Goal: Task Accomplishment & Management: Complete application form

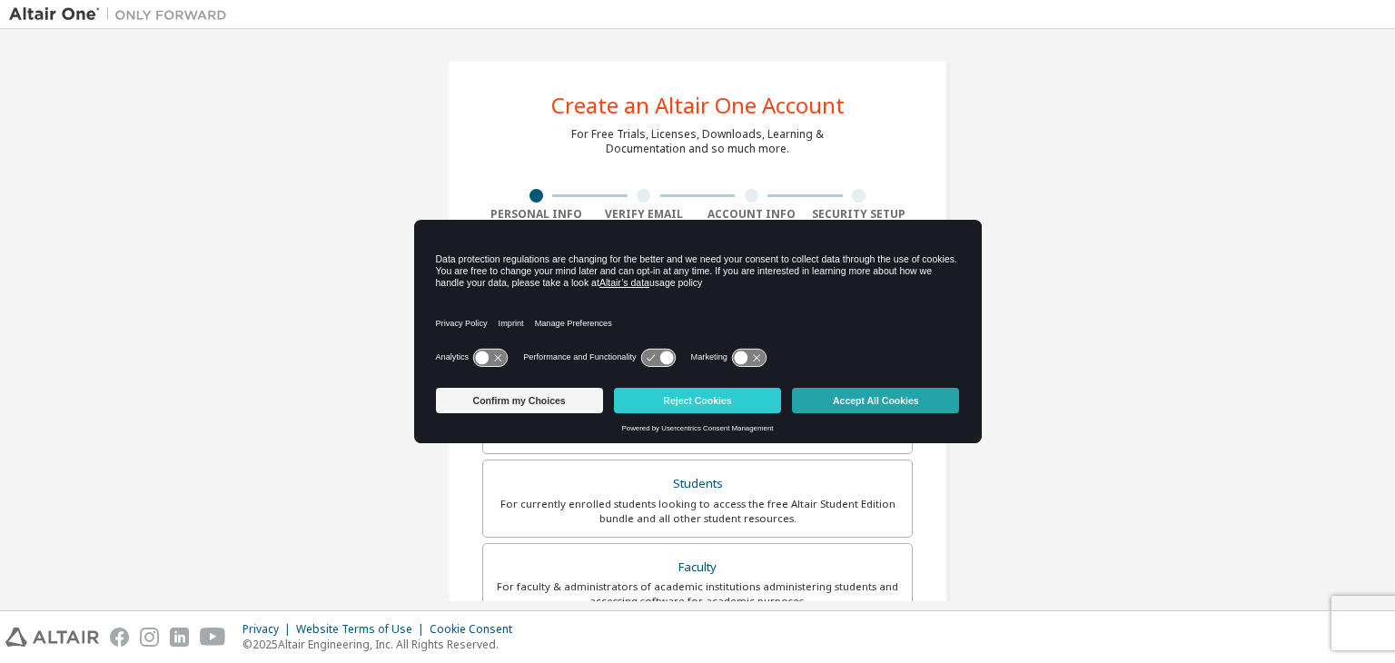
click at [824, 393] on button "Accept All Cookies" at bounding box center [875, 400] width 167 height 25
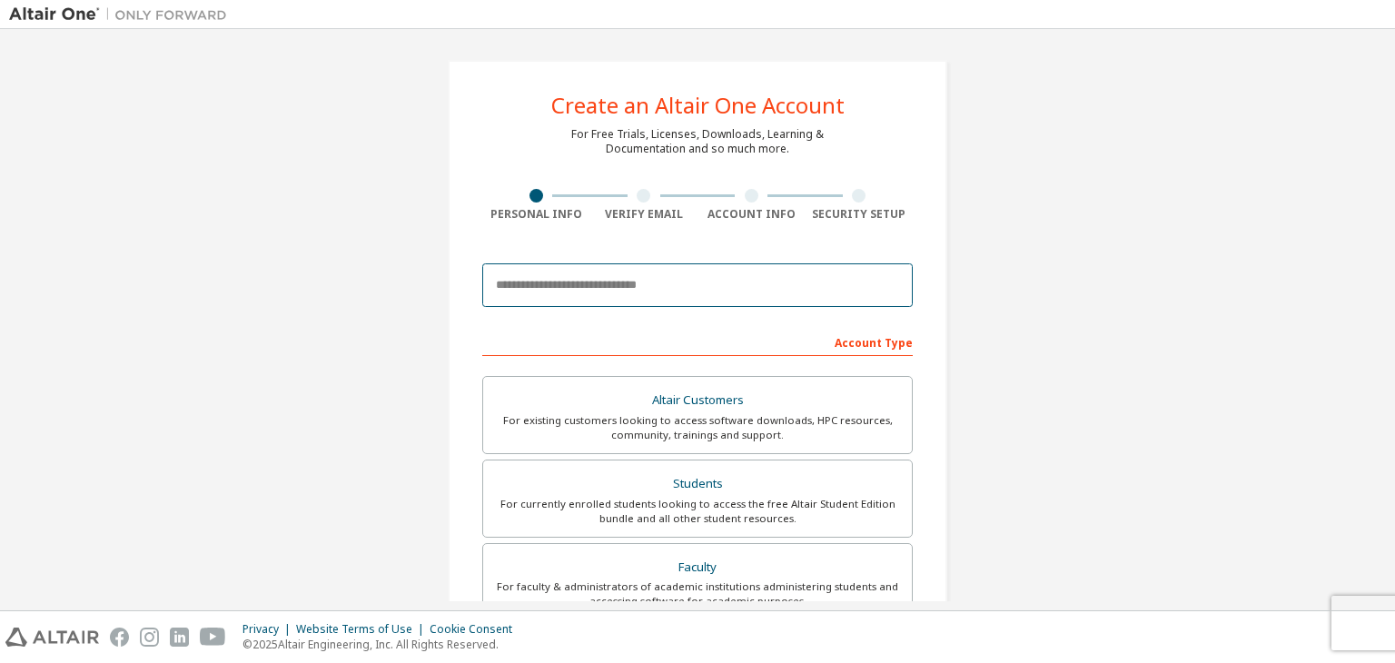
click at [640, 281] on input "email" at bounding box center [697, 285] width 431 height 44
click at [556, 283] on input "**********" at bounding box center [697, 285] width 431 height 44
click at [557, 287] on input "**********" at bounding box center [697, 285] width 431 height 44
type input "**********"
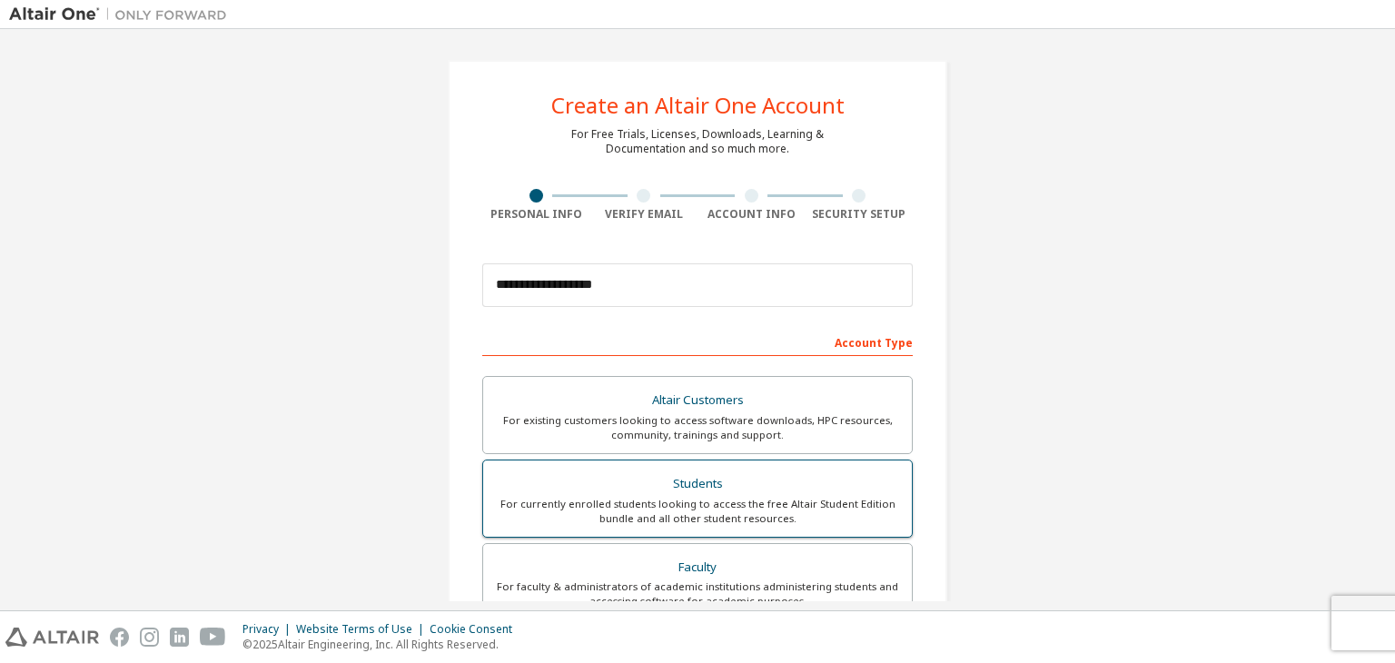
click at [683, 481] on div "Students" at bounding box center [697, 484] width 407 height 25
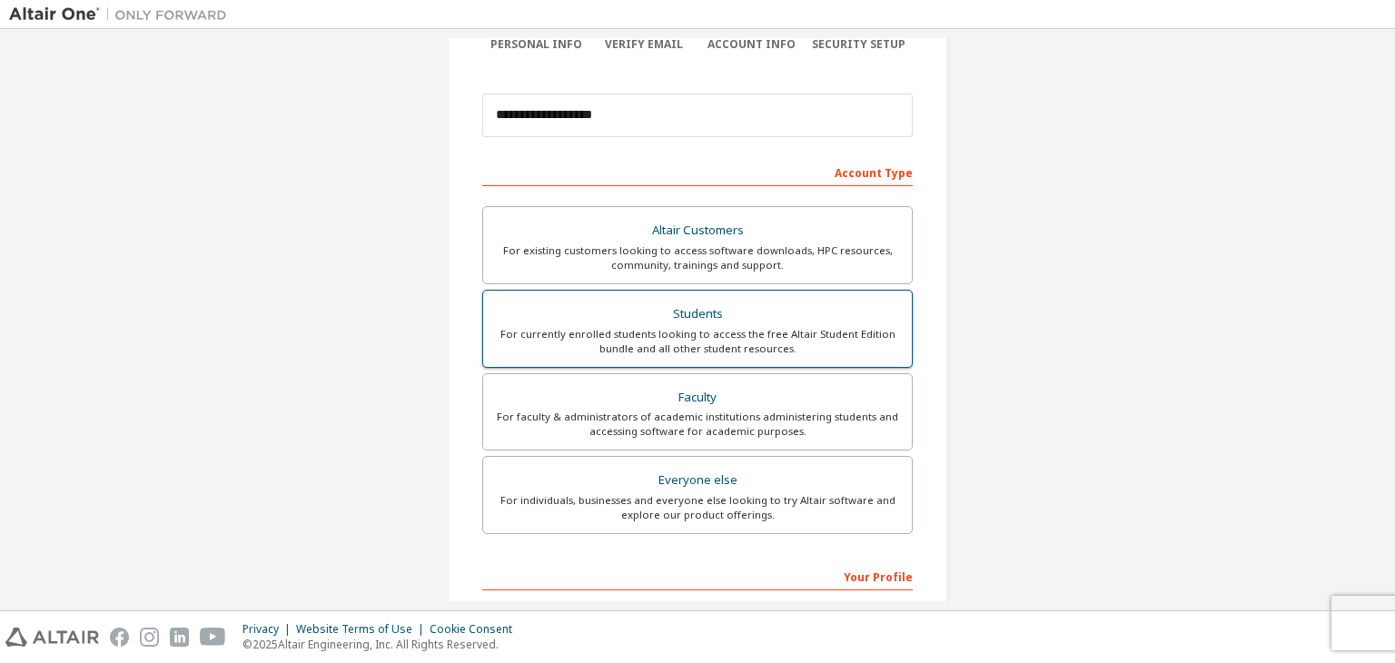
scroll to position [395, 0]
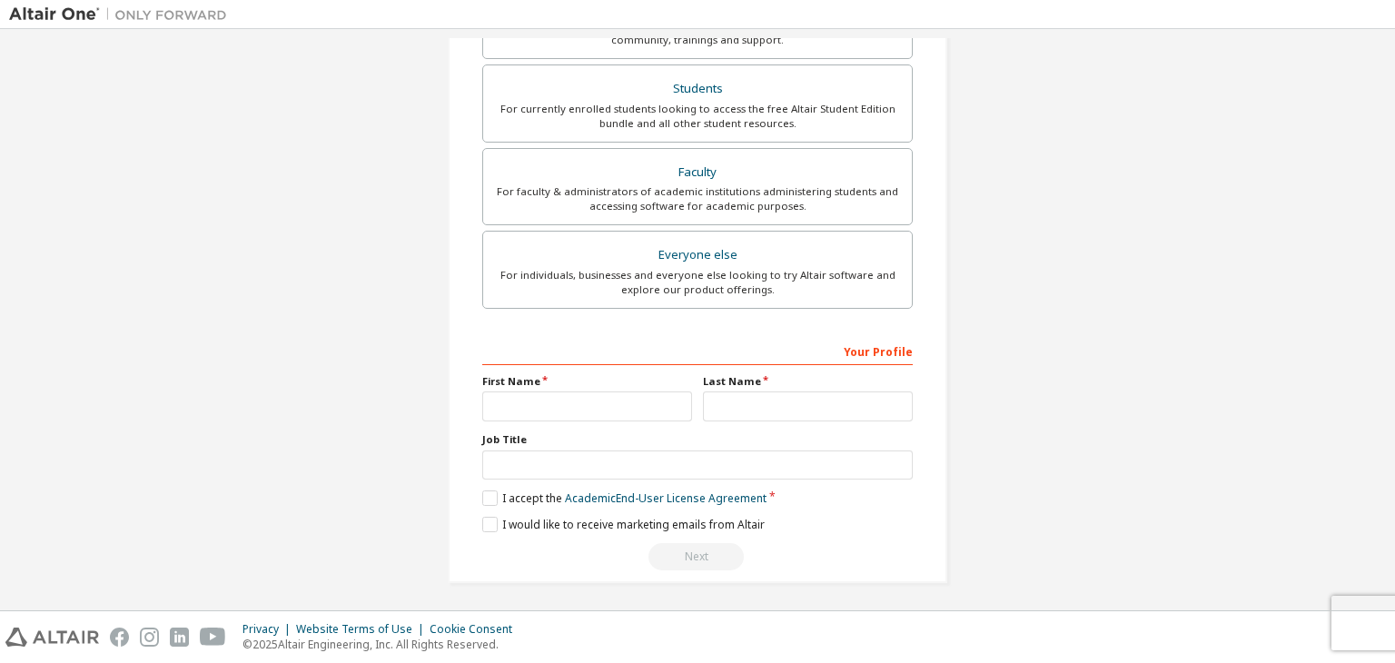
drag, startPoint x: 563, startPoint y: 388, endPoint x: 561, endPoint y: 401, distance: 12.8
click at [561, 401] on div "First Name" at bounding box center [587, 397] width 221 height 47
click at [561, 401] on input "text" at bounding box center [587, 407] width 210 height 30
type input "*"
type input "*****"
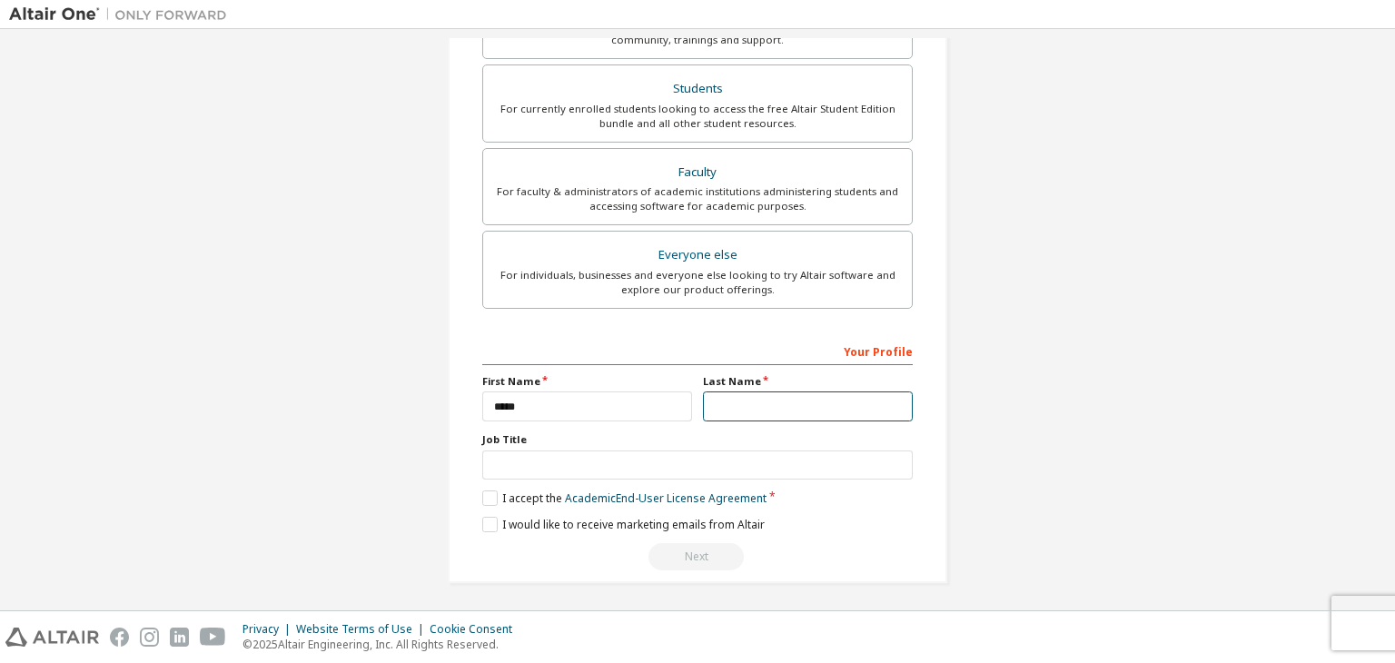
click at [727, 408] on input "text" at bounding box center [808, 407] width 210 height 30
type input "*******"
click at [657, 466] on input "text" at bounding box center [697, 466] width 431 height 30
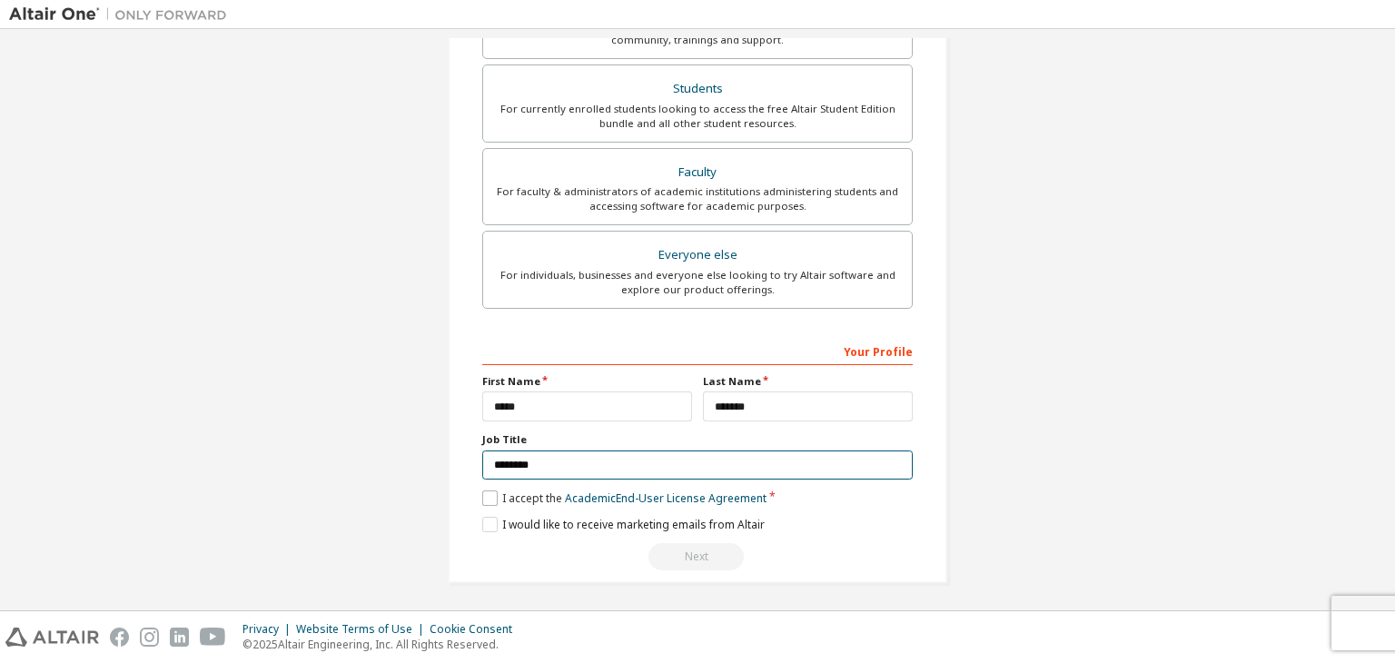
type input "********"
click at [482, 495] on label "I accept the Academic End-User License Agreement" at bounding box center [624, 498] width 284 height 15
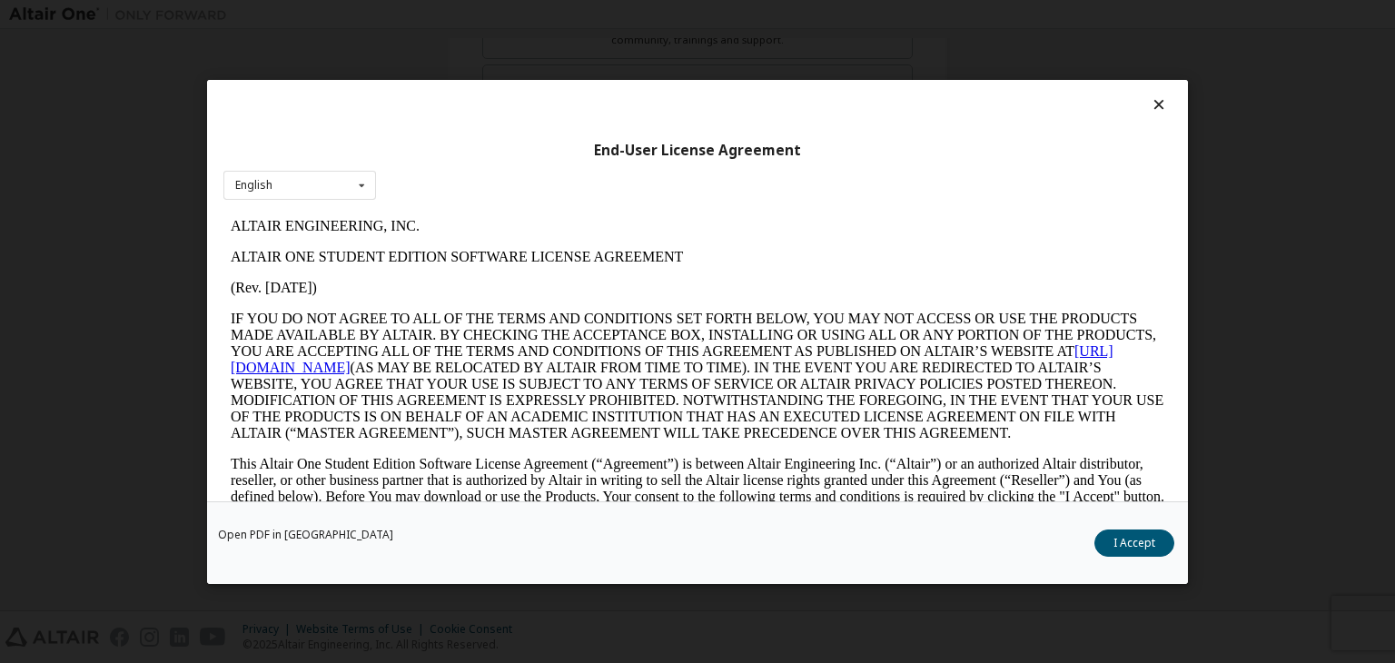
scroll to position [0, 0]
click at [1134, 538] on button "I Accept" at bounding box center [1135, 543] width 80 height 27
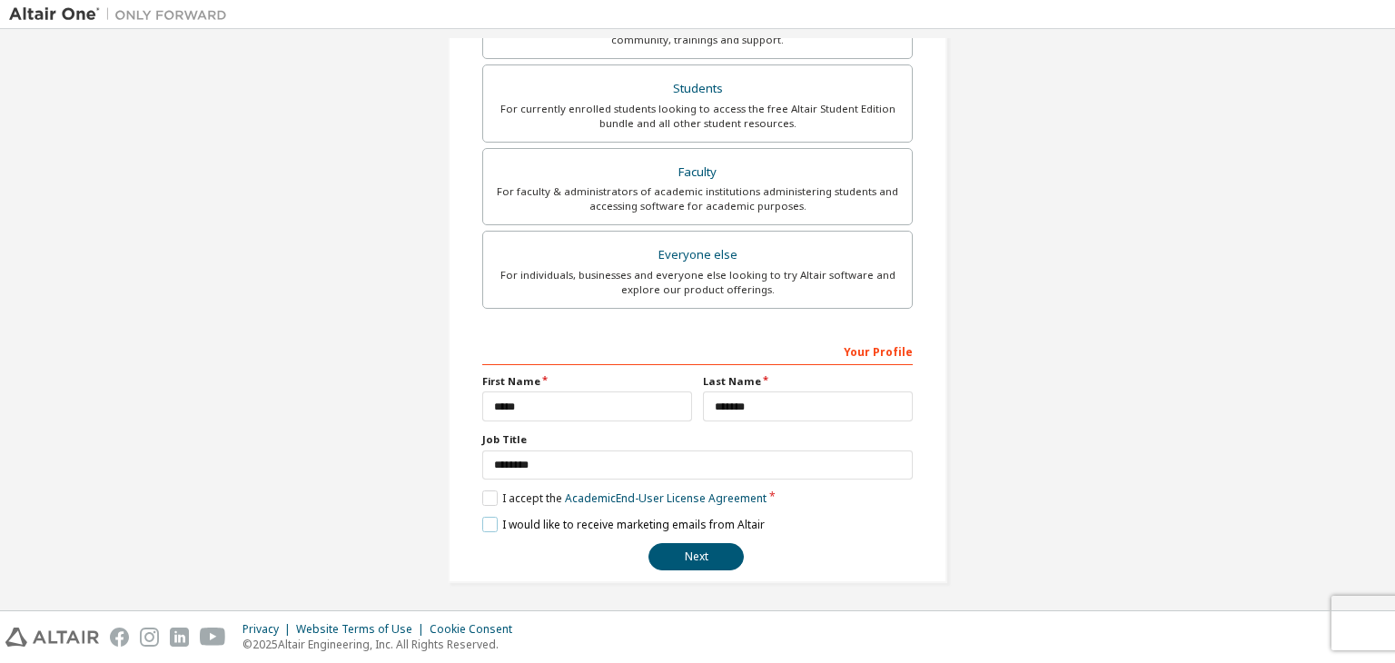
click at [490, 517] on label "I would like to receive marketing emails from Altair" at bounding box center [623, 524] width 283 height 15
click at [691, 555] on button "Next" at bounding box center [696, 556] width 95 height 27
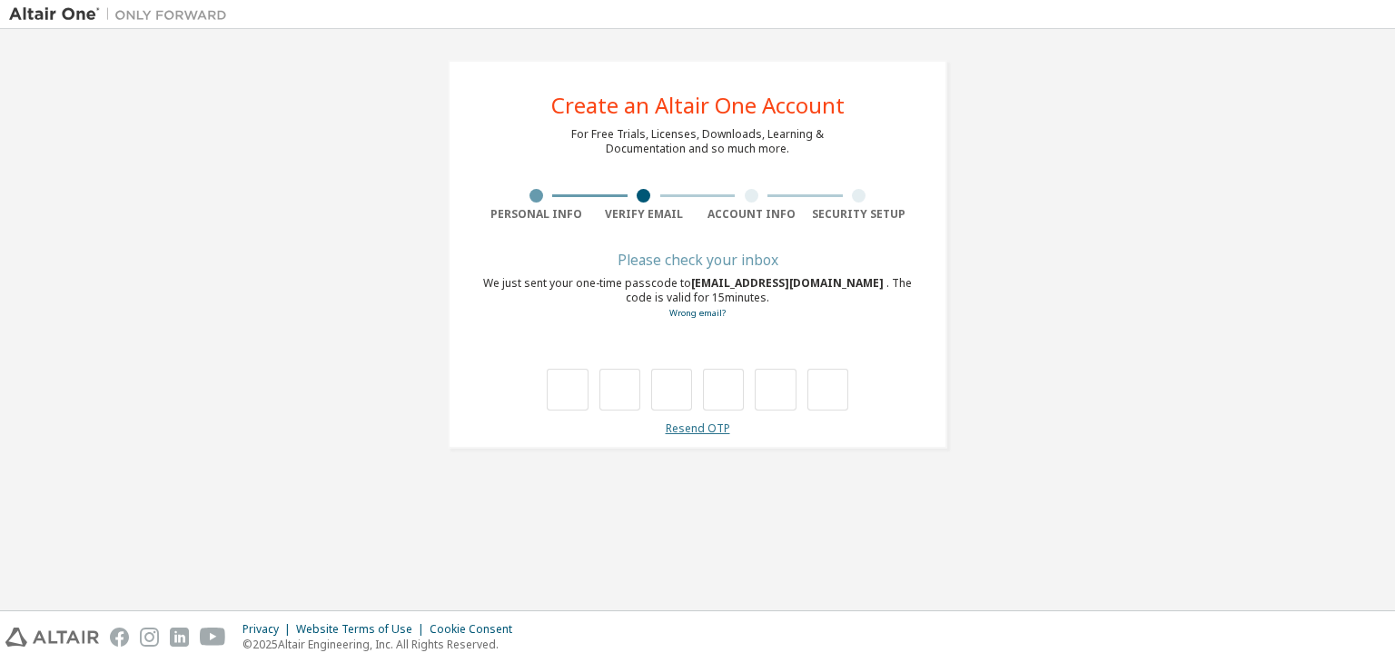
click at [701, 430] on link "Resend OTP" at bounding box center [698, 428] width 65 height 15
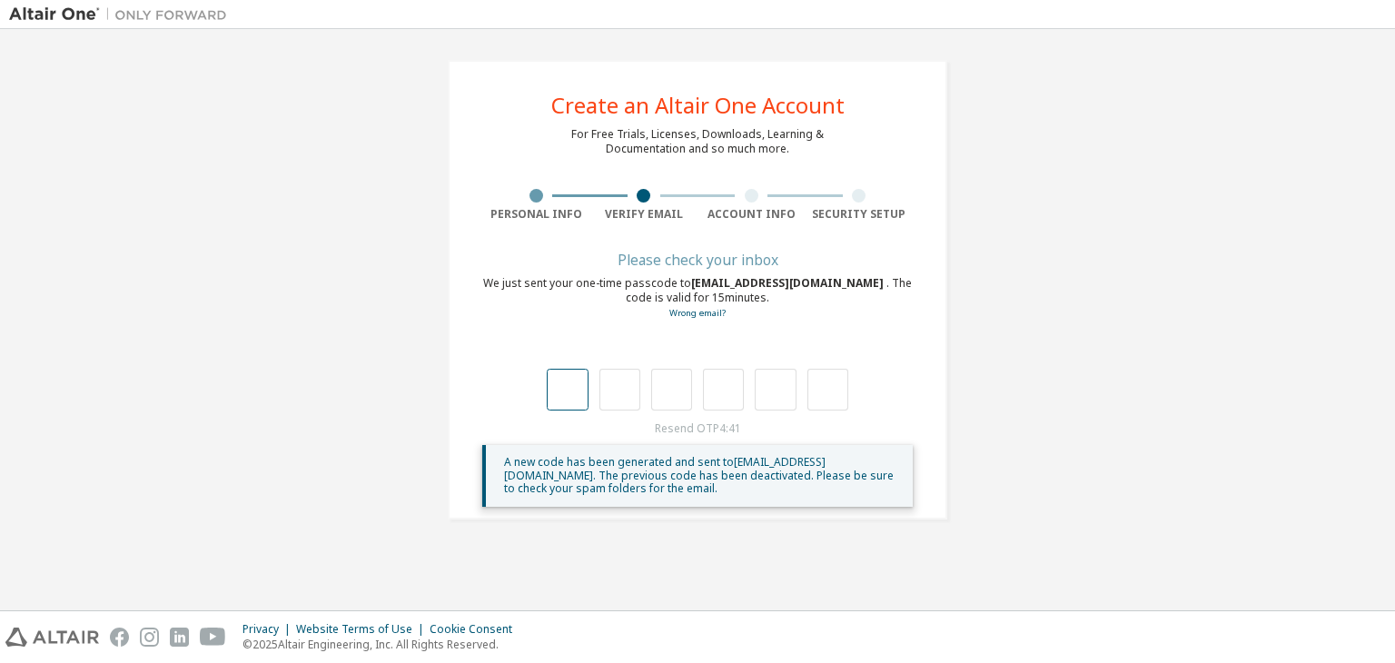
drag, startPoint x: 523, startPoint y: 380, endPoint x: 569, endPoint y: 398, distance: 48.9
click at [569, 398] on div at bounding box center [697, 371] width 431 height 79
click at [569, 398] on input "text" at bounding box center [567, 390] width 41 height 42
type input "*"
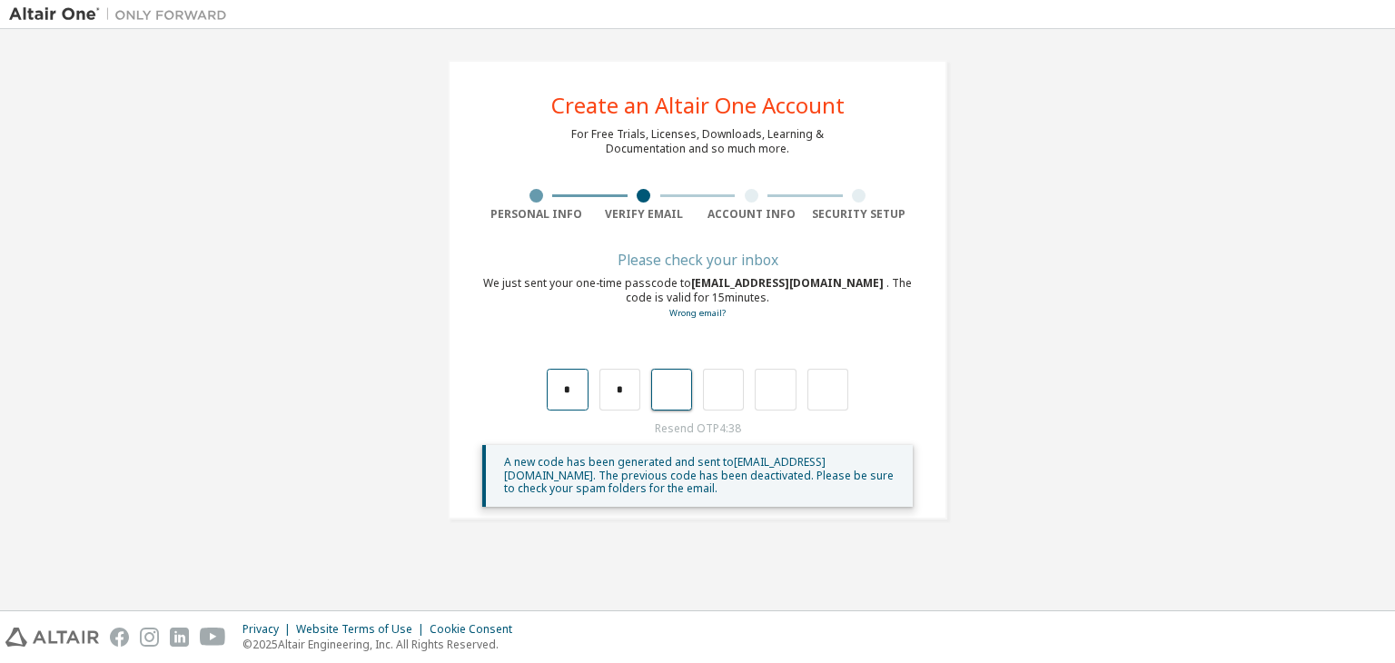
type input "*"
click at [556, 401] on input "text" at bounding box center [567, 390] width 41 height 42
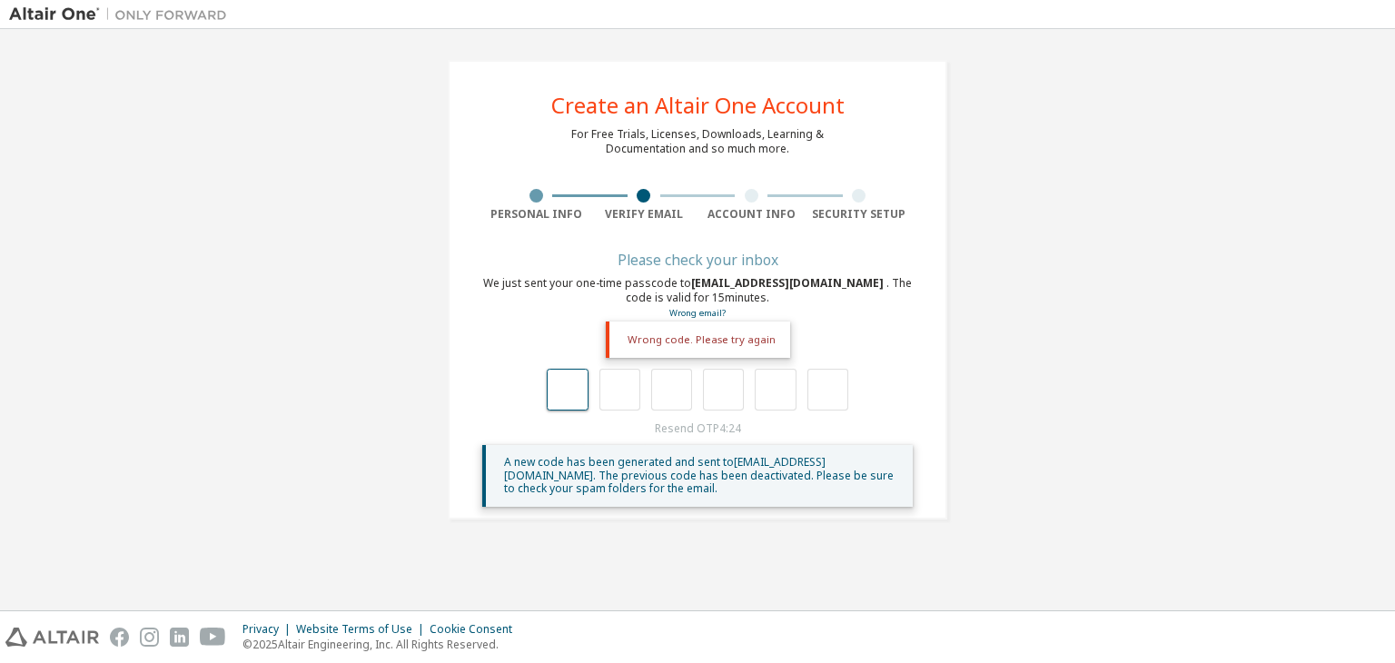
type input "*"
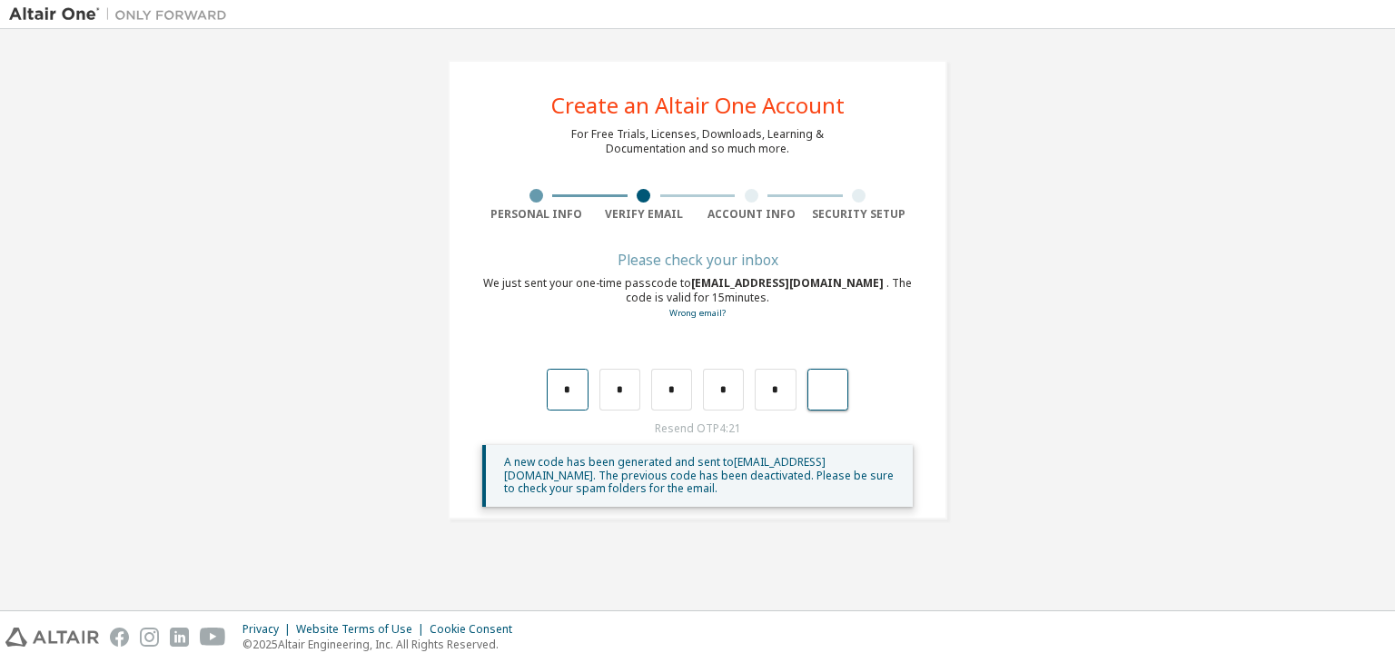
type input "*"
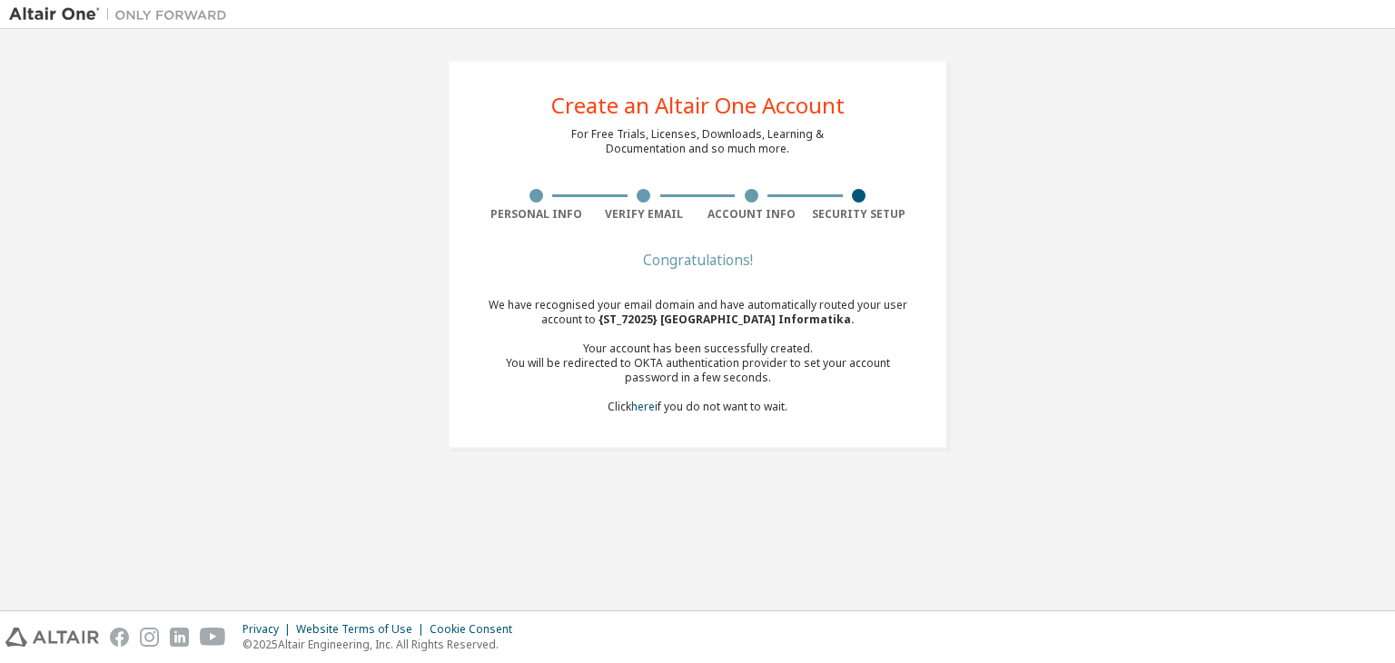
click at [751, 409] on div "We have recognised your email domain and have automatically routed your user ac…" at bounding box center [697, 356] width 431 height 116
click at [769, 304] on div "We have recognised your email domain and have automatically routed your user ac…" at bounding box center [697, 356] width 431 height 116
